Goal: Information Seeking & Learning: Learn about a topic

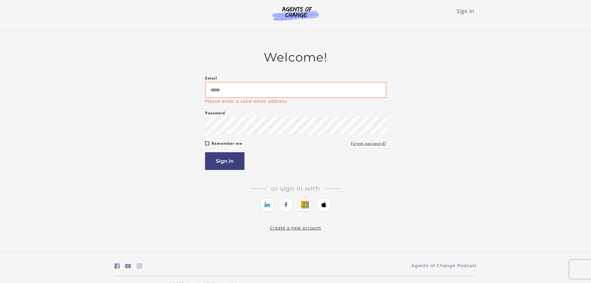
click at [207, 138] on form "Email Please enter a valid email address Password Password must be at least 8 c…" at bounding box center [295, 121] width 181 height 95
click at [235, 96] on input "Email" at bounding box center [295, 90] width 181 height 16
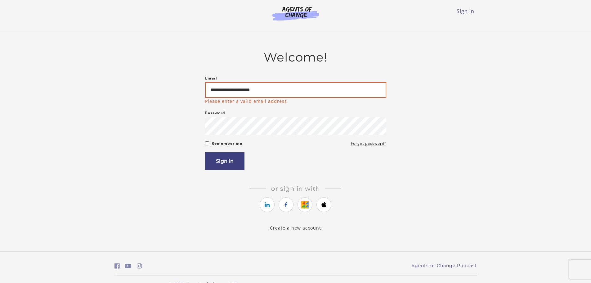
type input "**********"
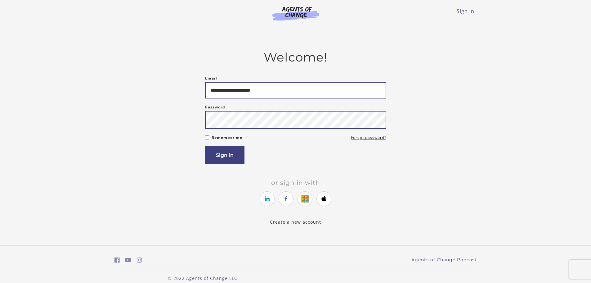
click at [205, 146] on button "Sign in" at bounding box center [224, 155] width 39 height 18
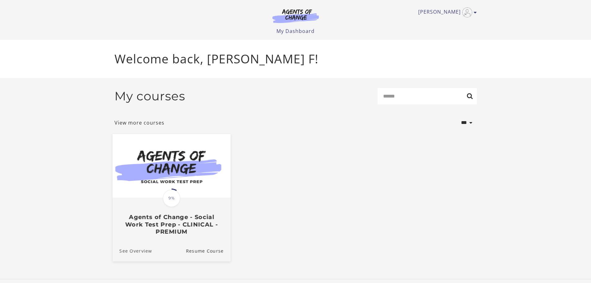
click at [138, 250] on link "See Overview" at bounding box center [131, 250] width 39 height 21
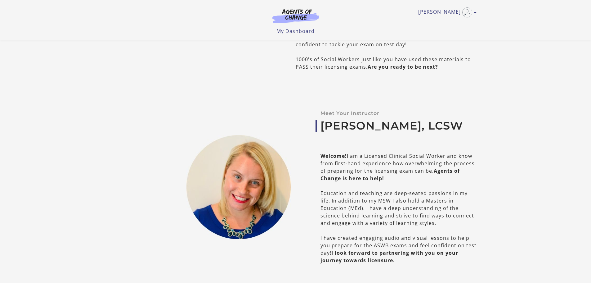
scroll to position [248, 0]
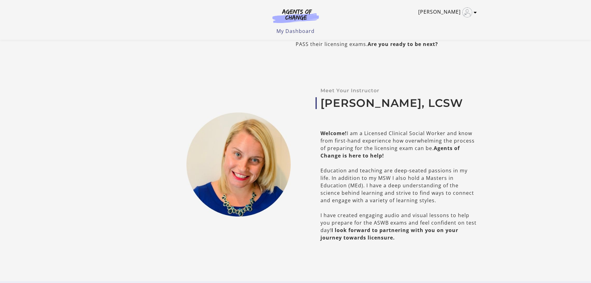
click at [474, 14] on icon "Toggle menu" at bounding box center [475, 12] width 3 height 5
click at [456, 20] on link "My Account" at bounding box center [451, 22] width 55 height 11
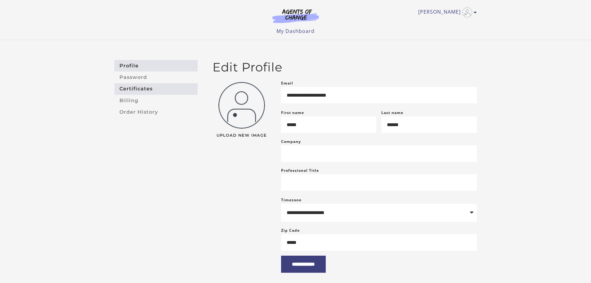
click at [141, 90] on link "Certificates" at bounding box center [155, 88] width 83 height 11
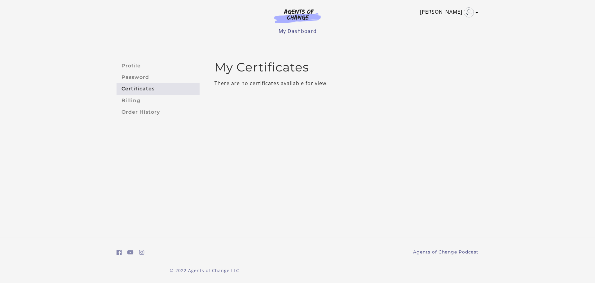
click at [447, 12] on link "[PERSON_NAME]" at bounding box center [448, 12] width 56 height 10
click at [465, 10] on img "Toggle menu" at bounding box center [469, 12] width 10 height 10
click at [288, 31] on link "My Dashboard" at bounding box center [298, 31] width 38 height 7
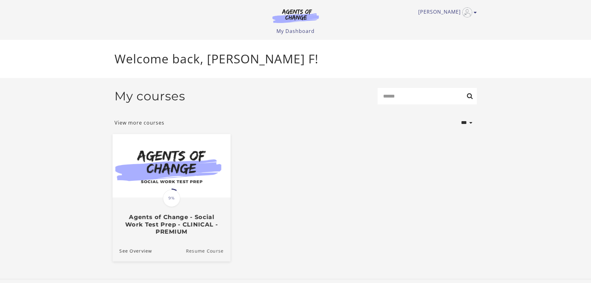
scroll to position [3, 0]
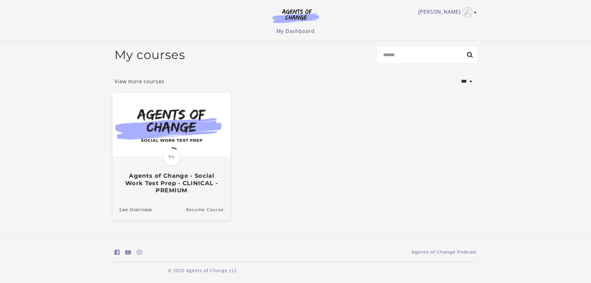
click at [210, 207] on link "Resume Course" at bounding box center [208, 208] width 45 height 21
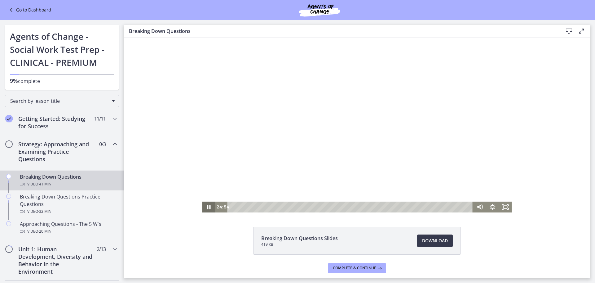
click at [204, 207] on icon "Pause" at bounding box center [208, 206] width 13 height 11
